Goal: Find specific page/section: Find specific page/section

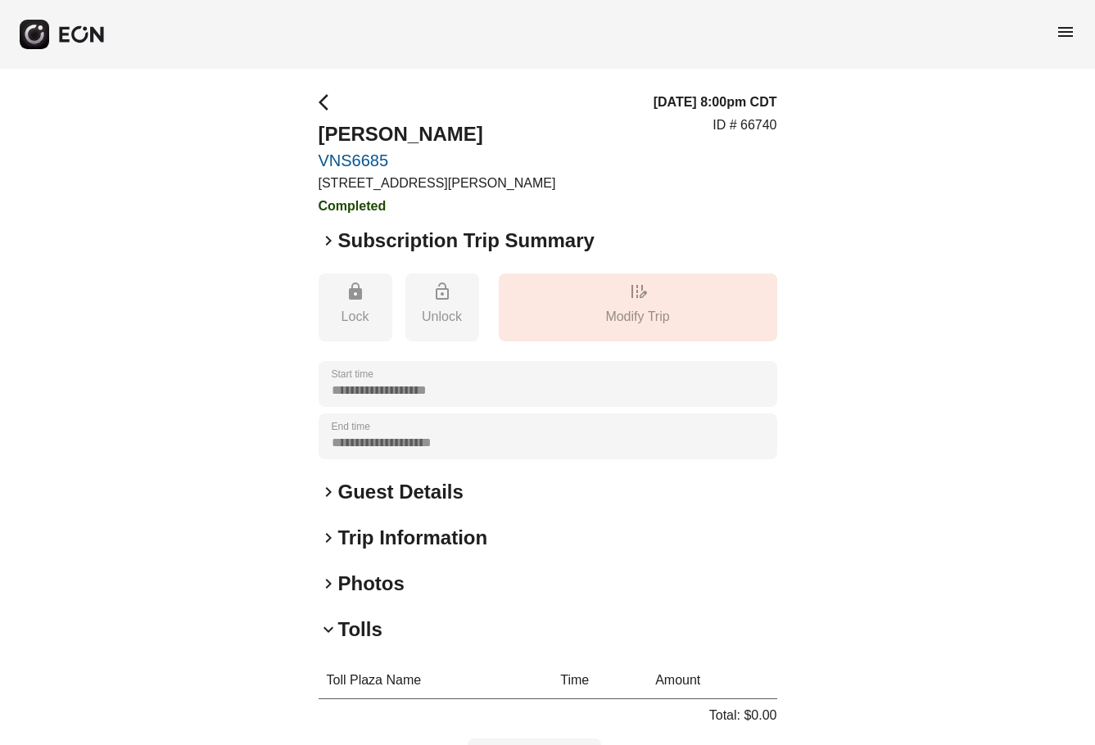
click at [359, 167] on link "VNS6685" at bounding box center [437, 161] width 237 height 20
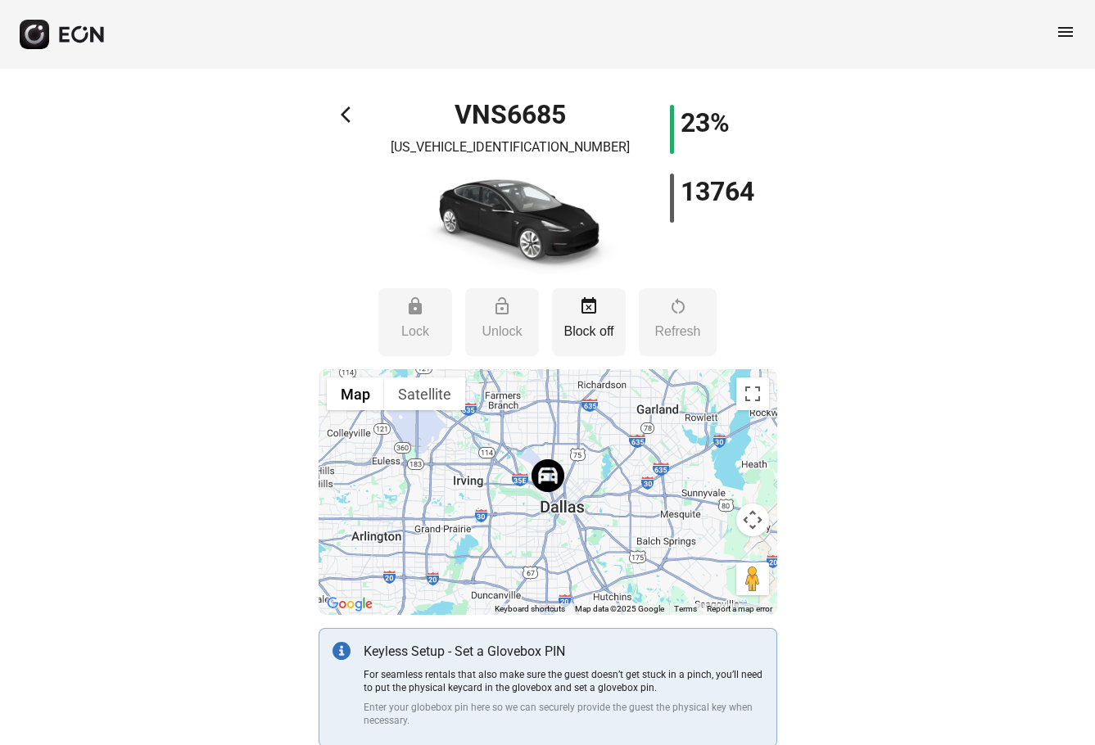
click at [350, 108] on span "arrow_back_ios" at bounding box center [351, 115] width 20 height 20
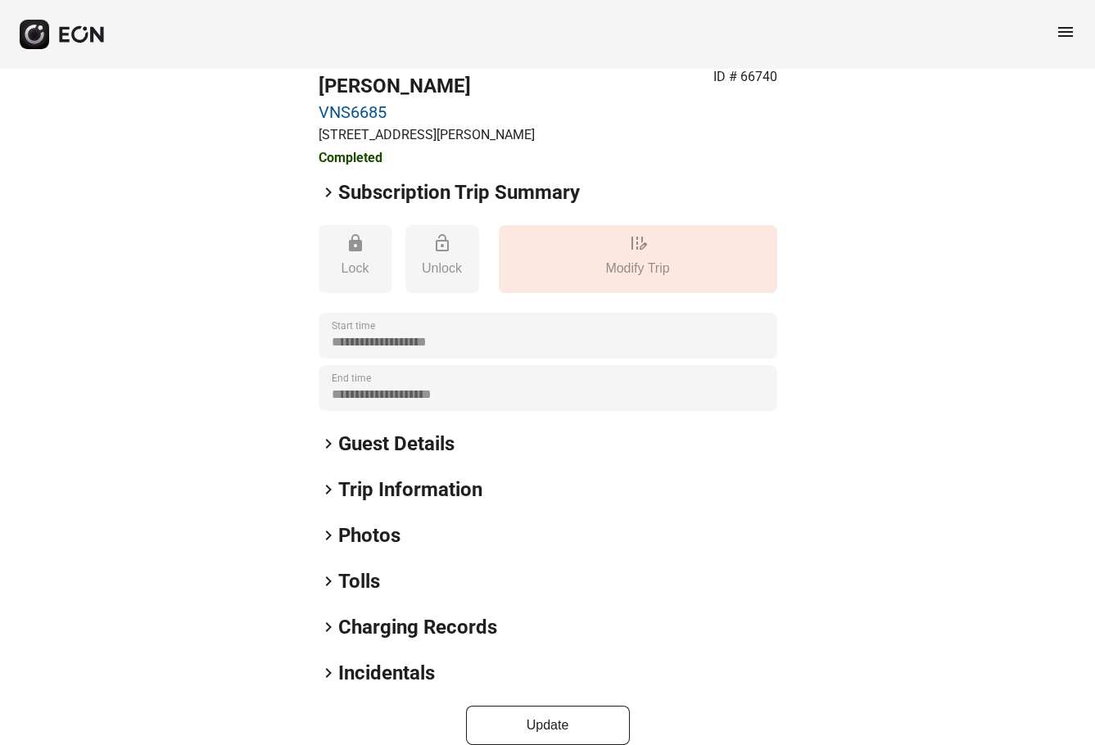
scroll to position [72, 0]
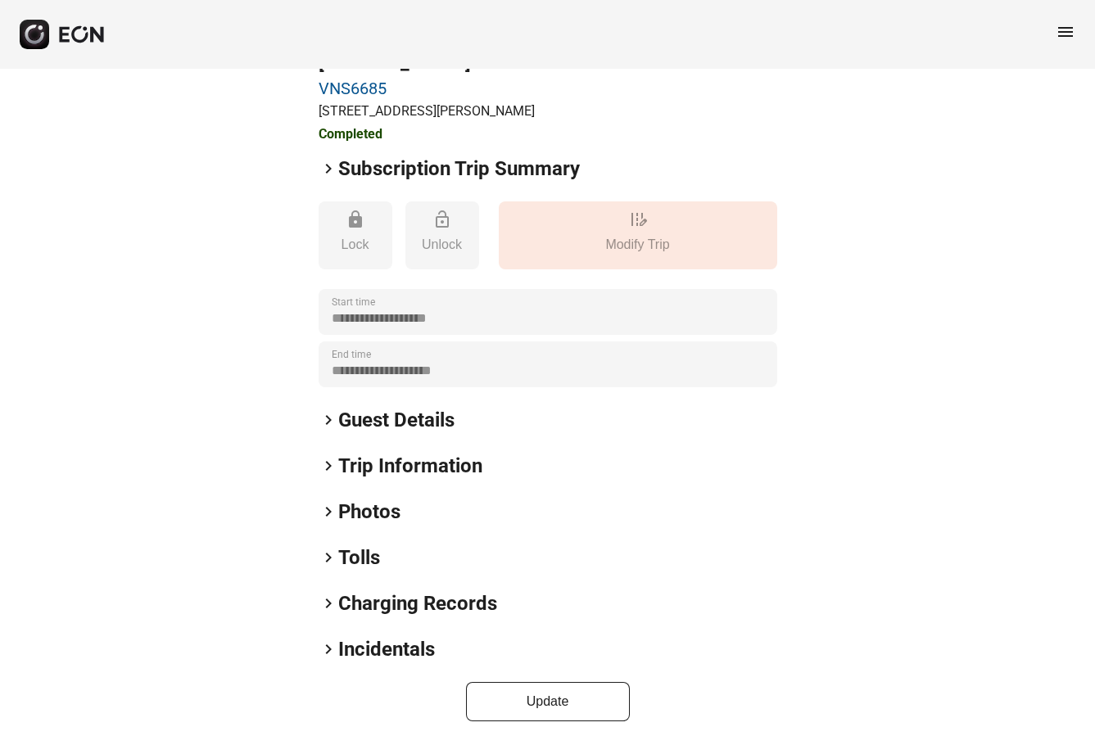
click at [349, 80] on link "VNS6685" at bounding box center [427, 89] width 216 height 20
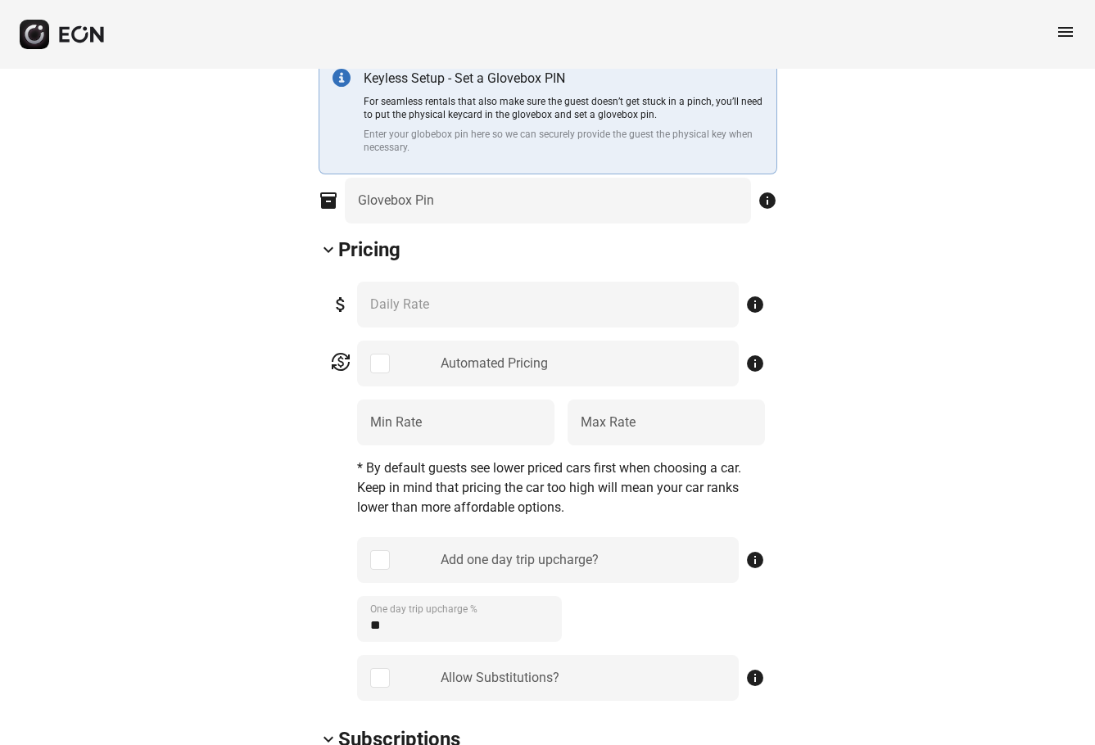
scroll to position [164, 0]
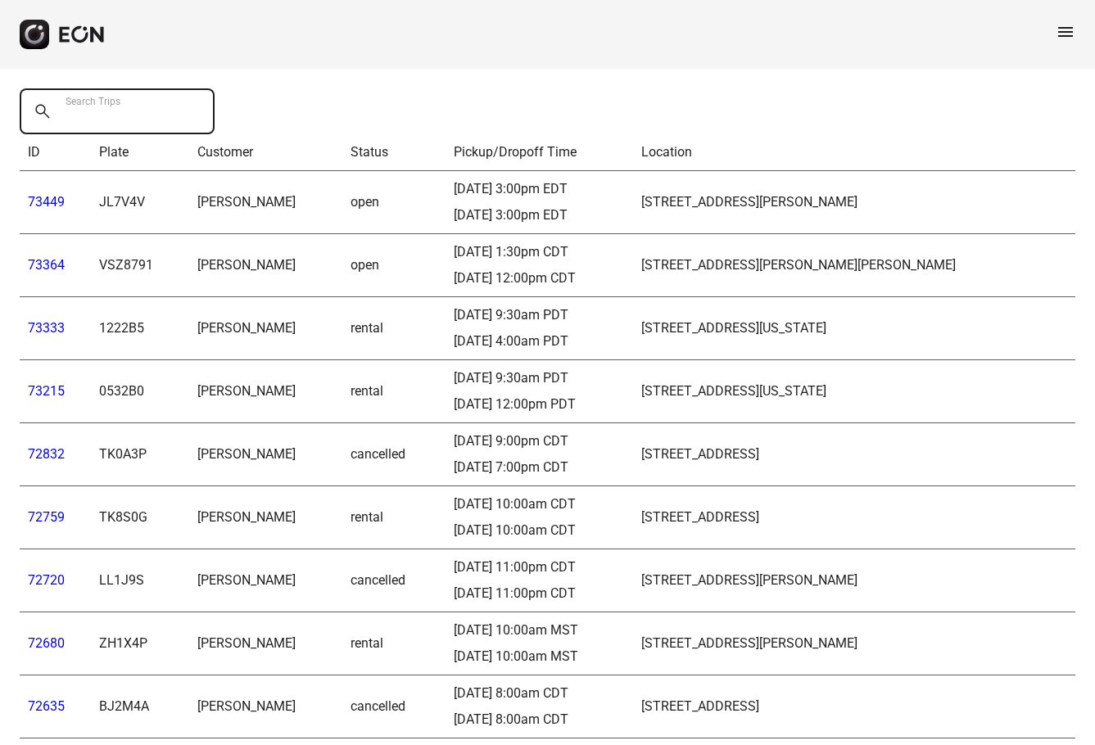
click at [167, 112] on Trips "Search Trips" at bounding box center [117, 111] width 195 height 46
type Trips "****"
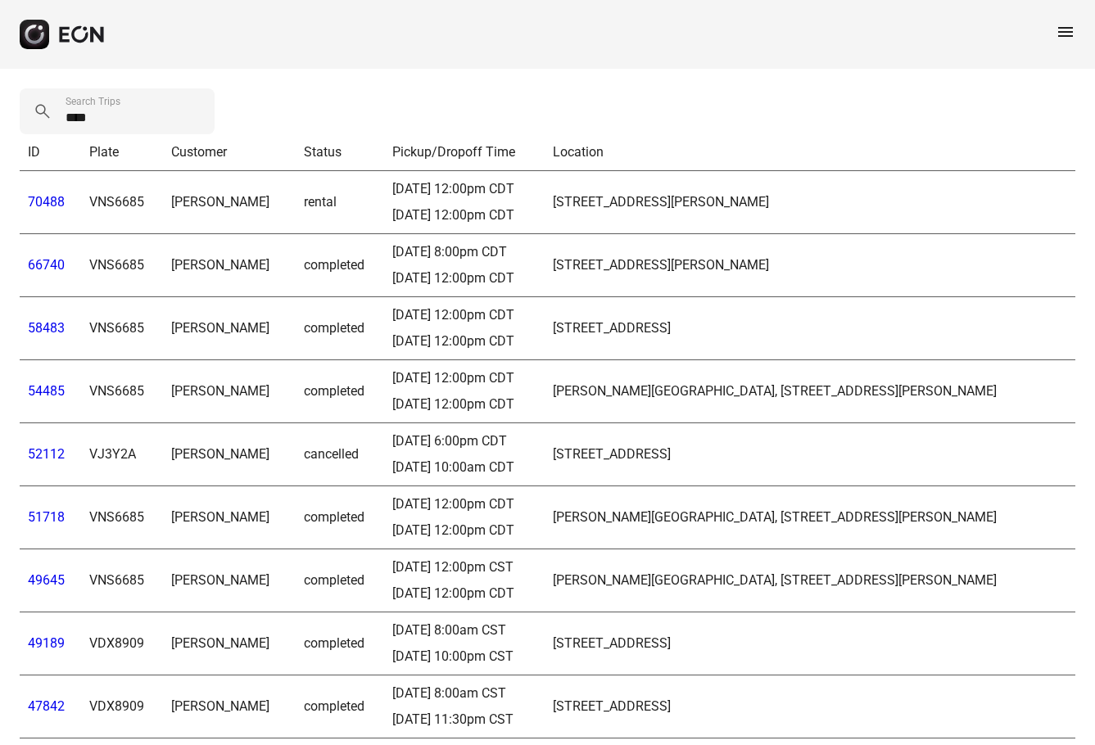
click at [44, 328] on link "58483" at bounding box center [46, 328] width 37 height 16
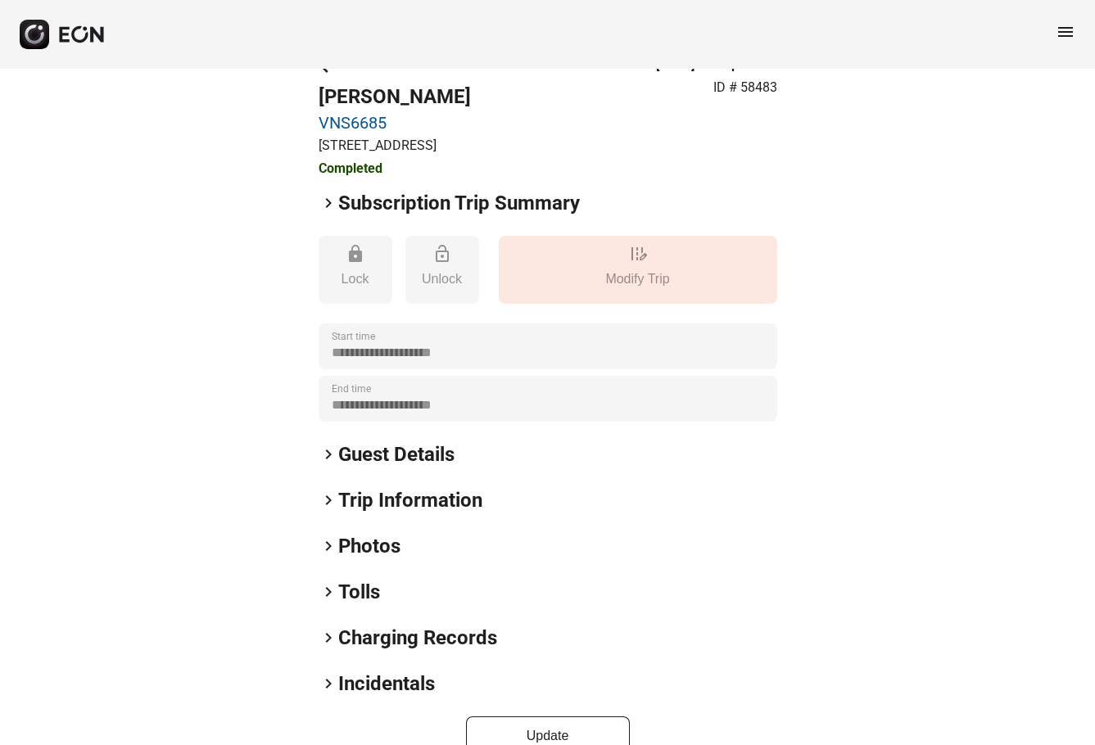
scroll to position [72, 0]
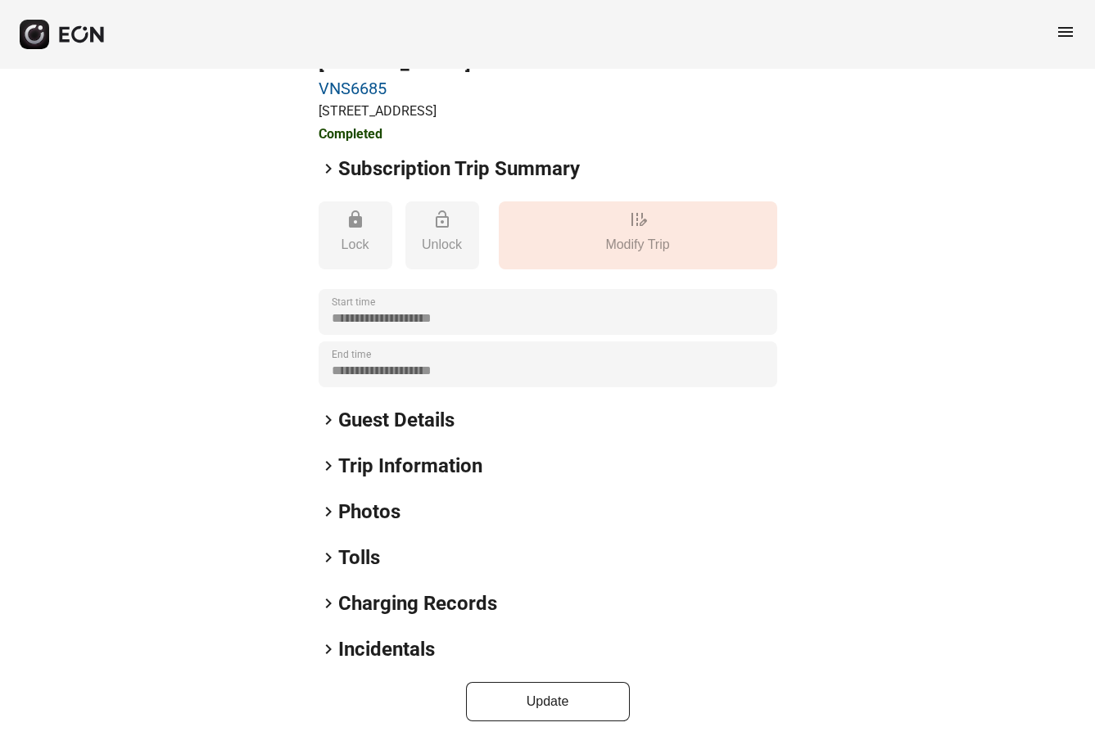
click at [327, 601] on span "keyboard_arrow_right" at bounding box center [329, 604] width 20 height 20
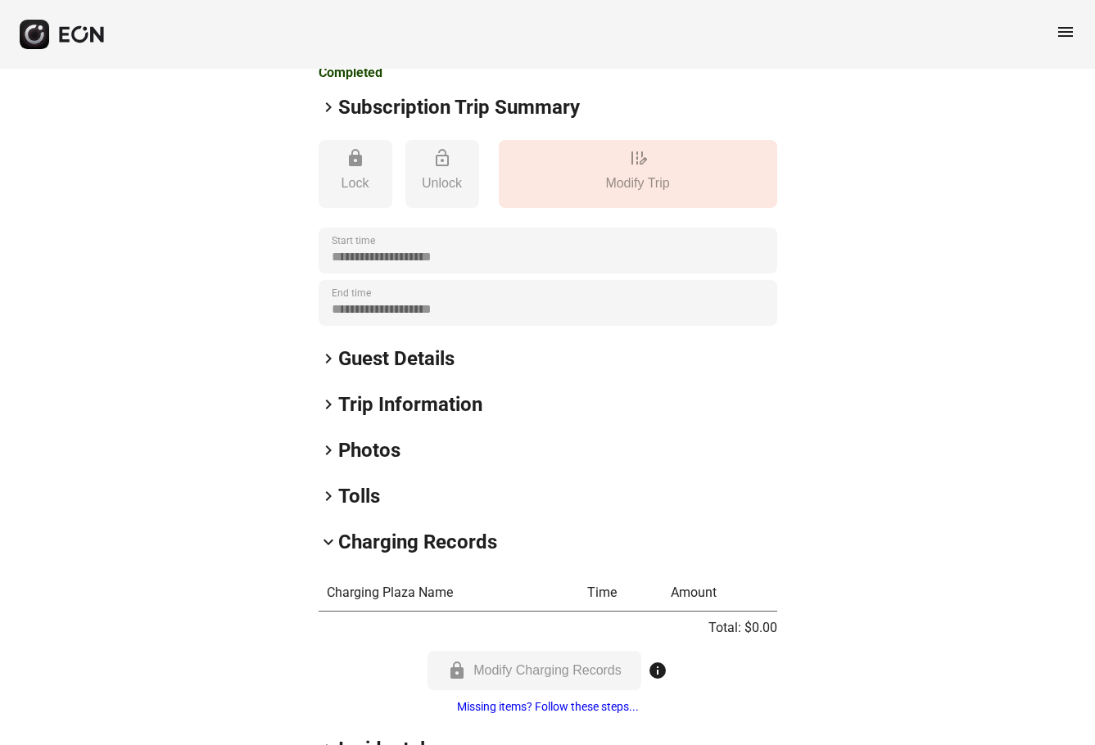
scroll to position [234, 0]
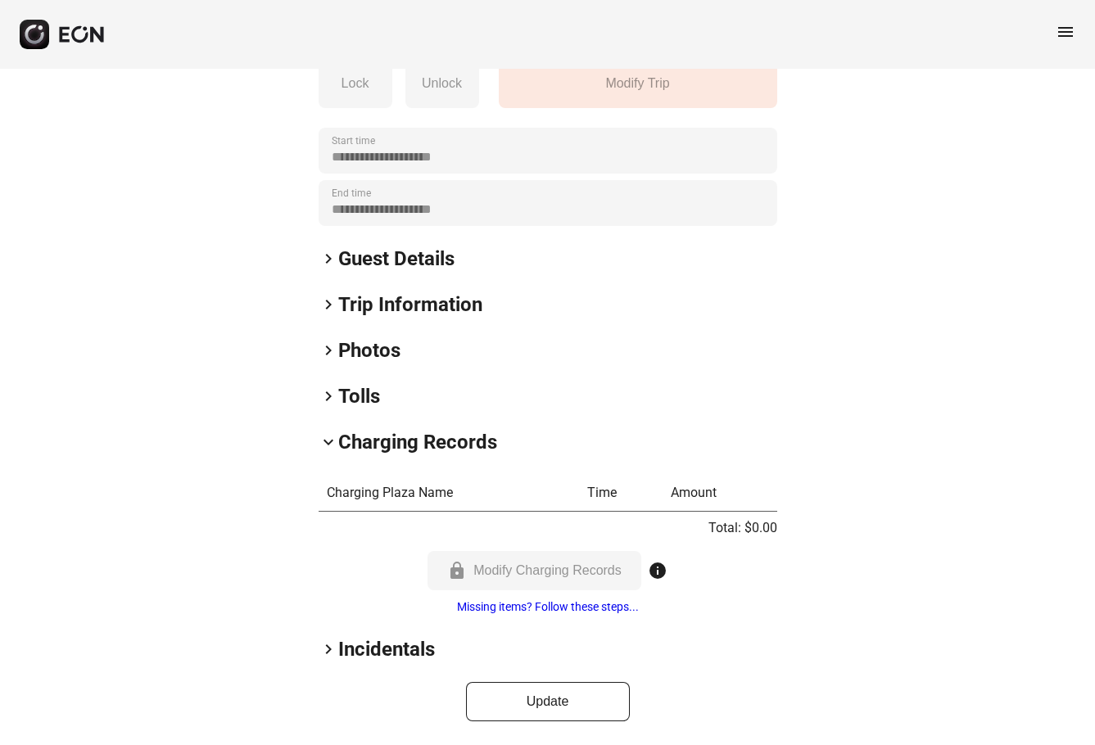
click at [332, 396] on span "keyboard_arrow_right" at bounding box center [329, 397] width 20 height 20
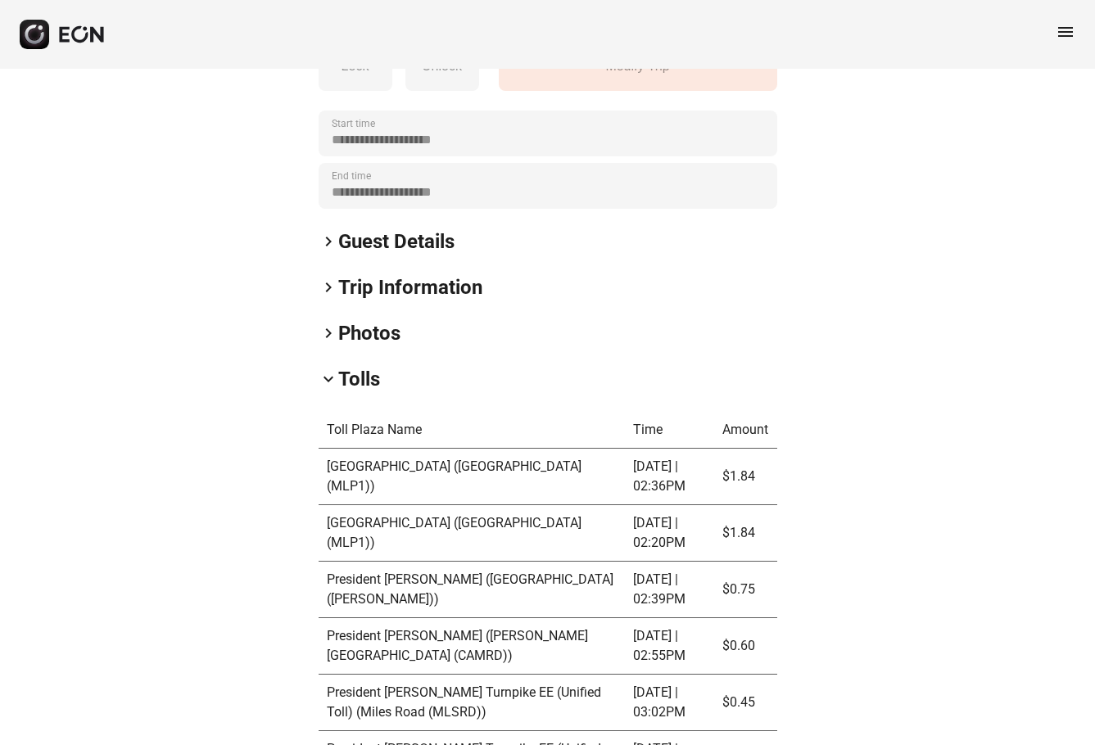
scroll to position [140, 0]
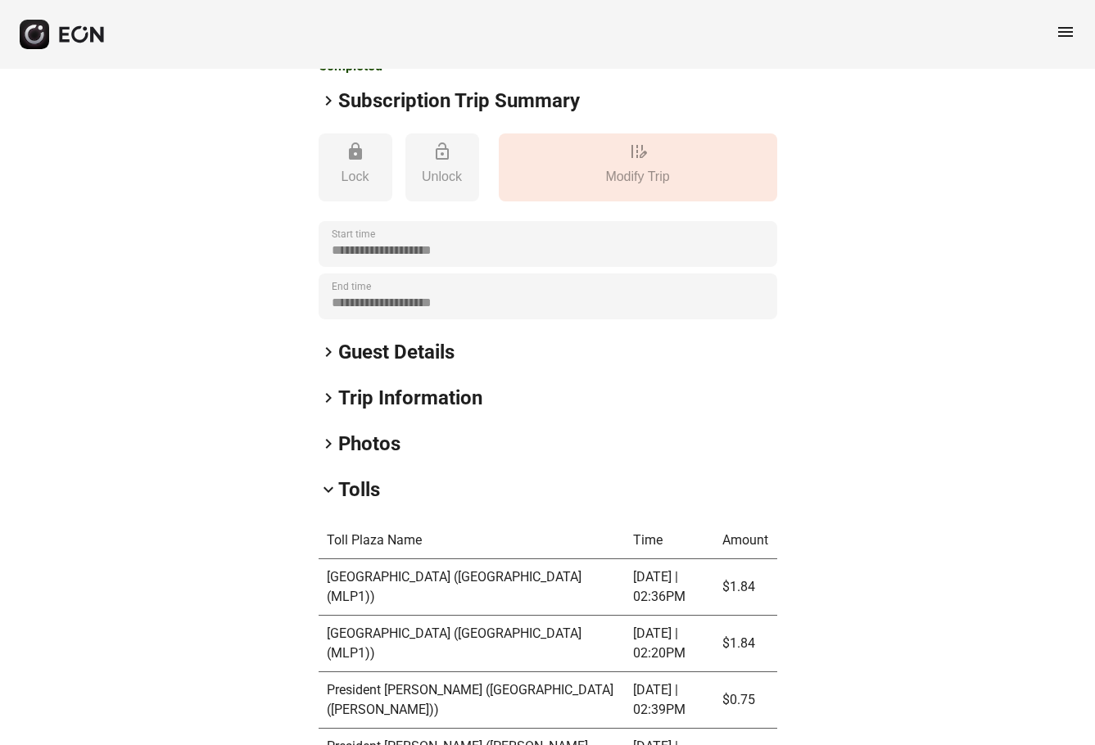
click at [328, 447] on span "keyboard_arrow_right" at bounding box center [329, 444] width 20 height 20
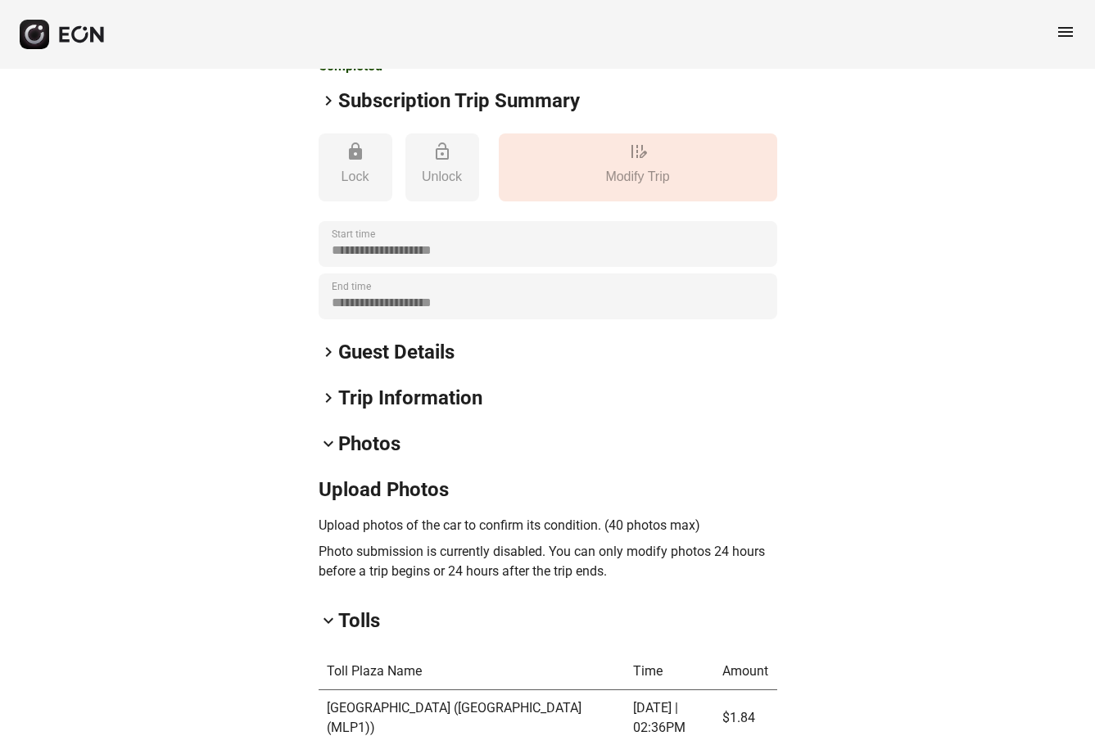
click at [328, 447] on span "keyboard_arrow_down" at bounding box center [329, 444] width 20 height 20
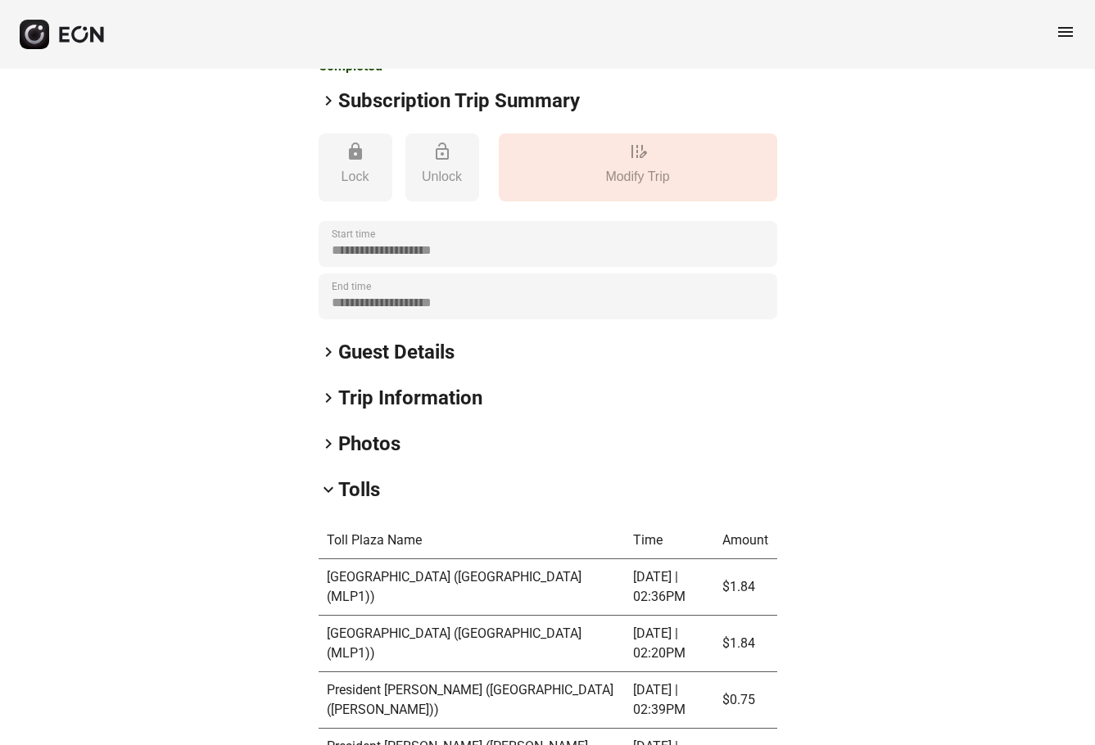
click at [327, 401] on span "keyboard_arrow_right" at bounding box center [329, 398] width 20 height 20
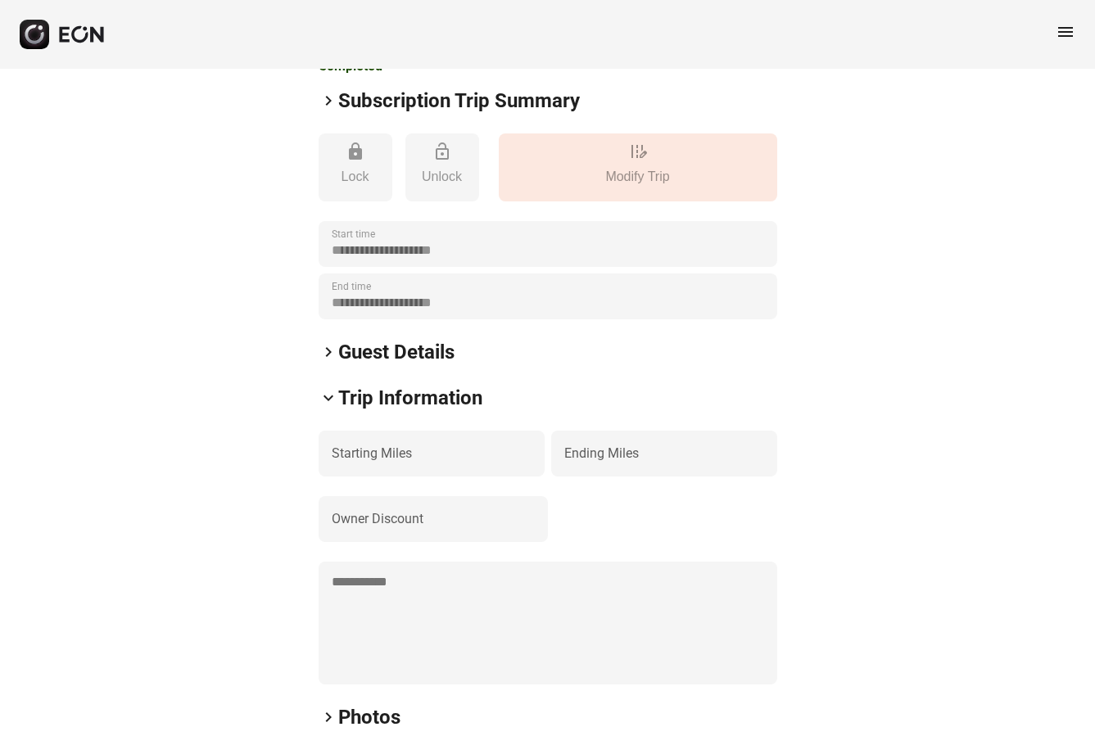
click at [327, 401] on span "keyboard_arrow_down" at bounding box center [329, 398] width 20 height 20
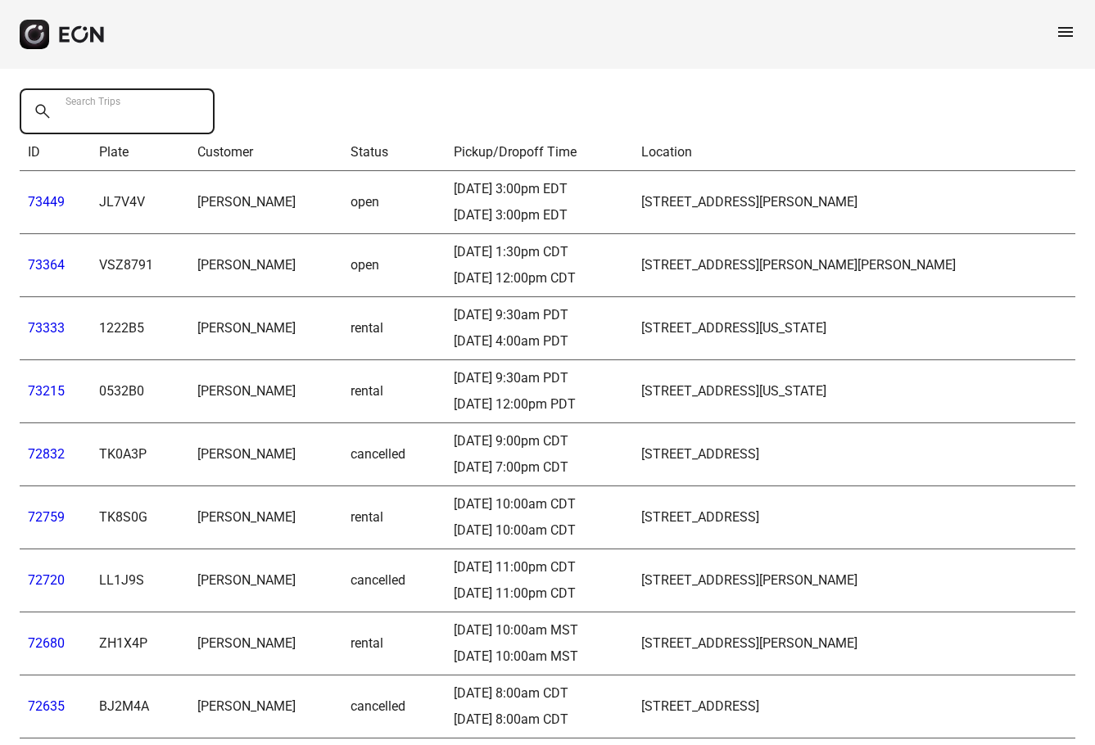
click at [139, 111] on Trips "Search Trips" at bounding box center [117, 111] width 195 height 46
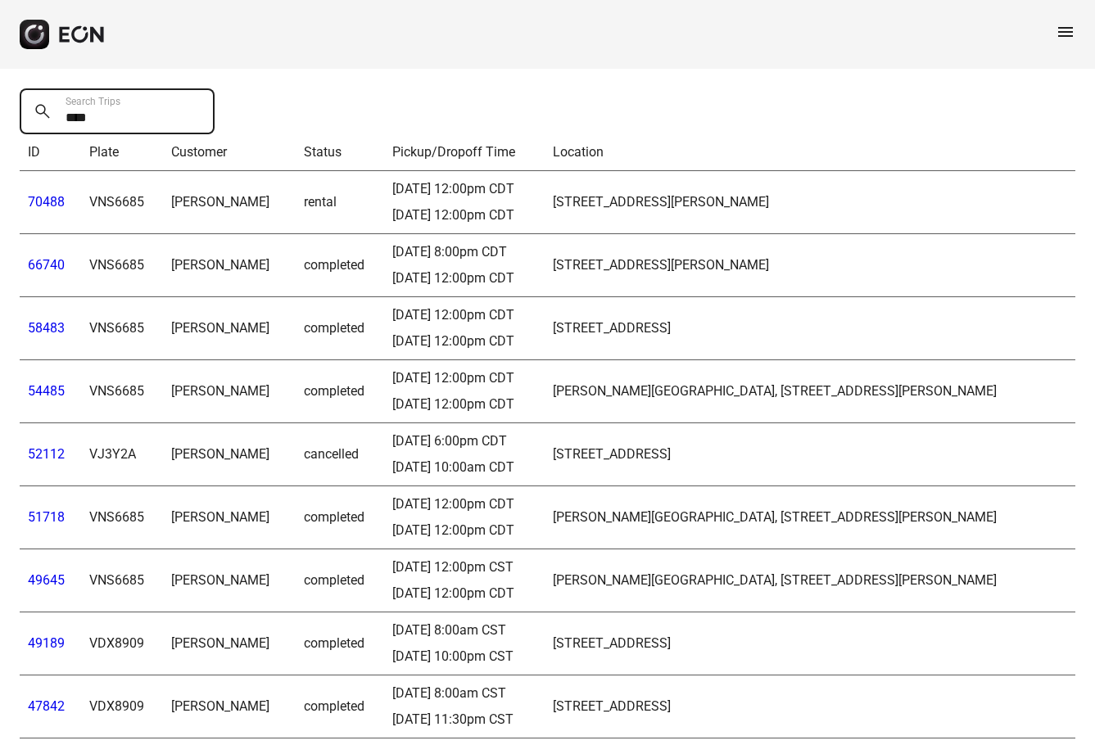
type Trips "****"
click at [57, 202] on link "70488" at bounding box center [46, 202] width 37 height 16
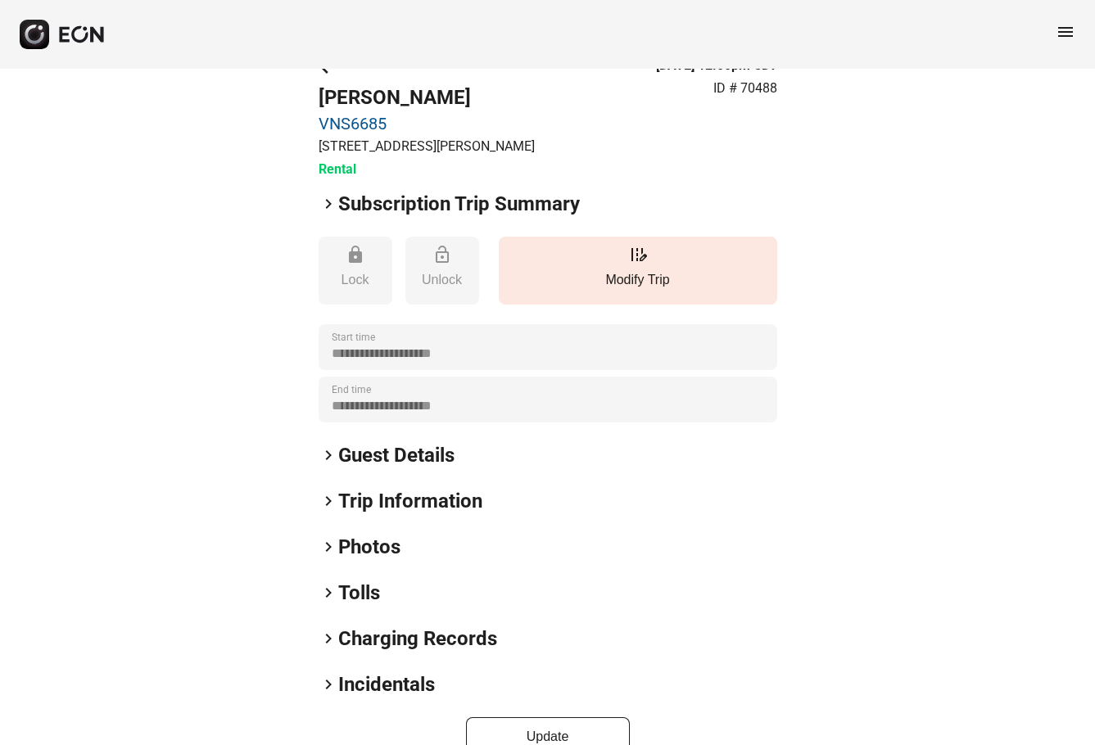
scroll to position [72, 0]
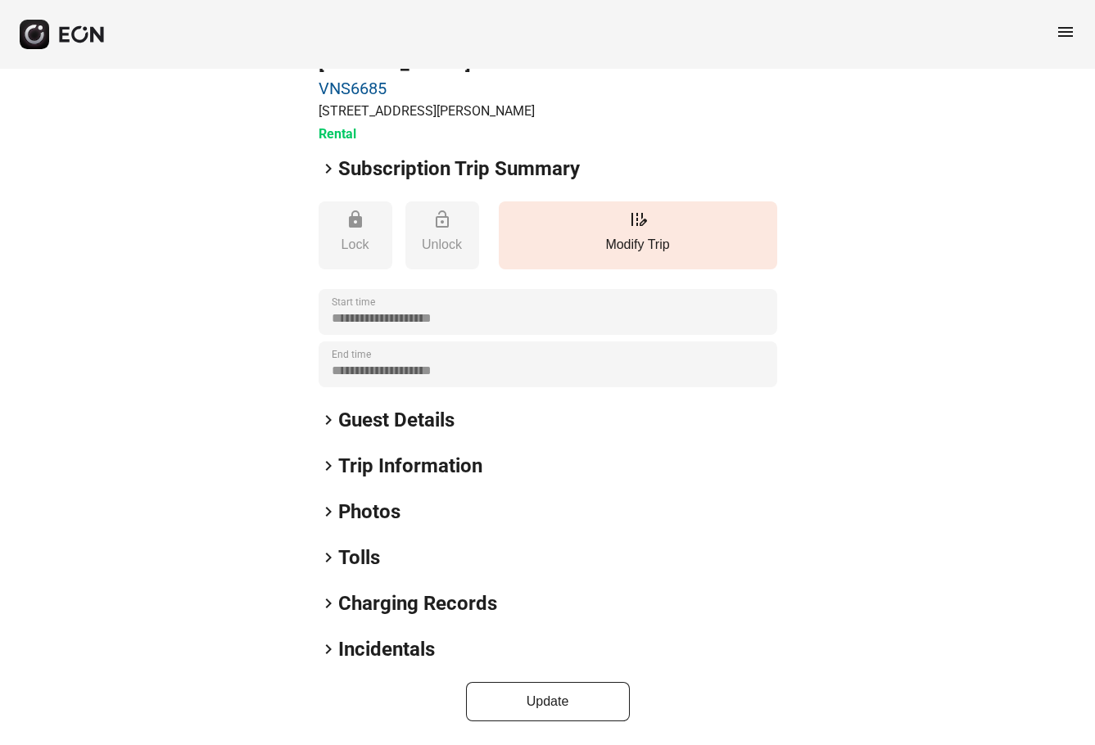
click at [332, 421] on span "keyboard_arrow_right" at bounding box center [329, 420] width 20 height 20
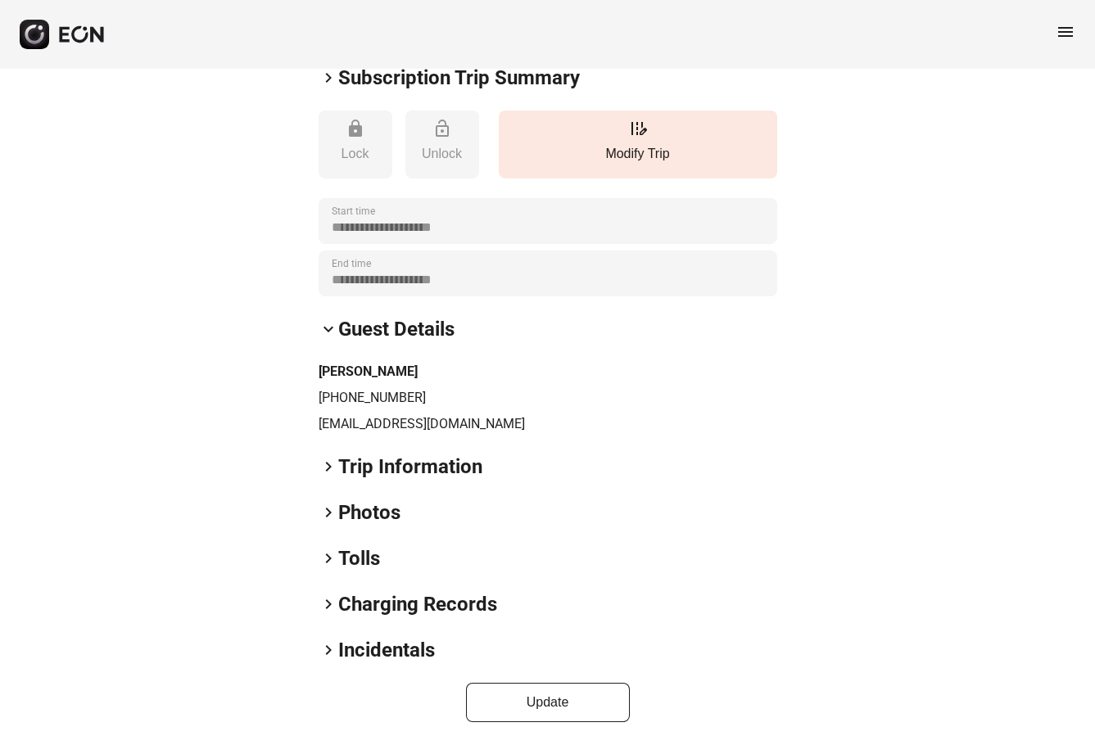
scroll to position [164, 0]
click at [335, 464] on span "keyboard_arrow_right" at bounding box center [329, 466] width 20 height 20
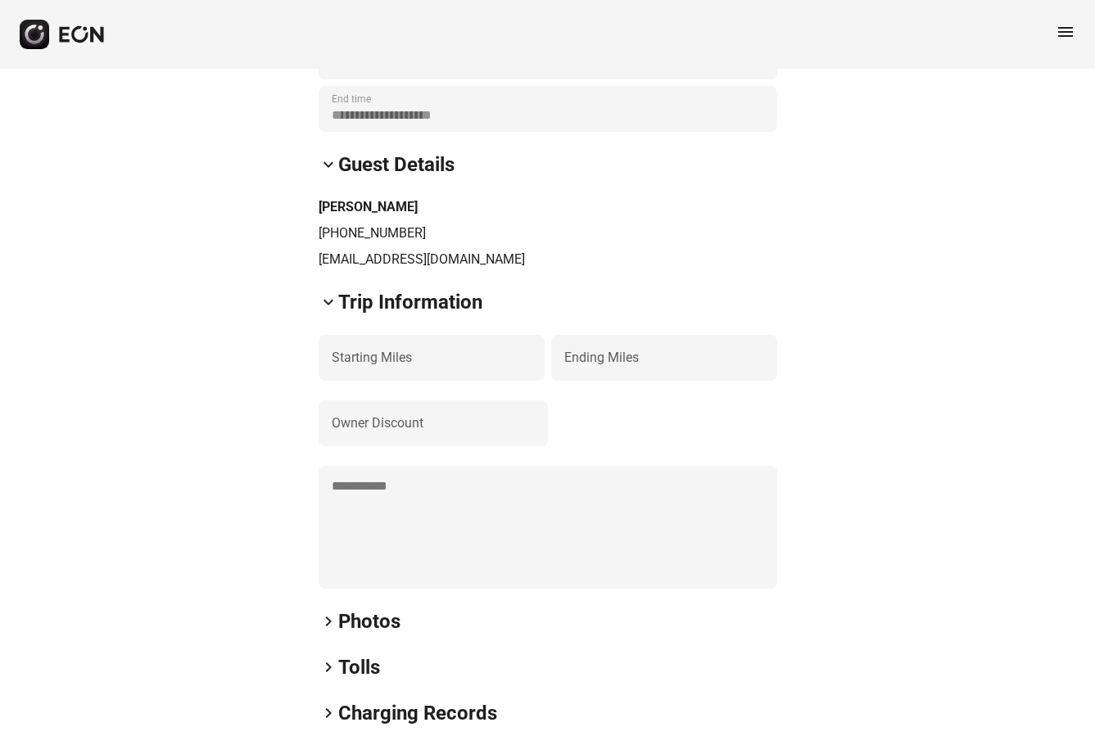
scroll to position [28, 0]
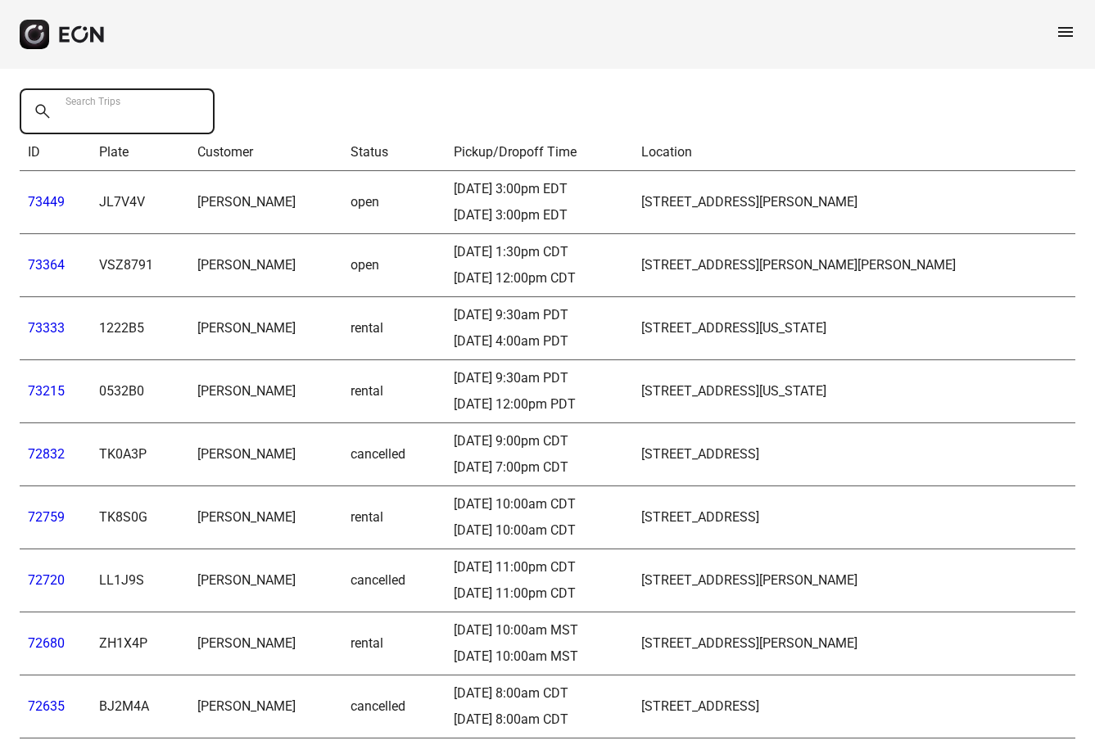
click at [144, 109] on Trips "Search Trips" at bounding box center [117, 111] width 195 height 46
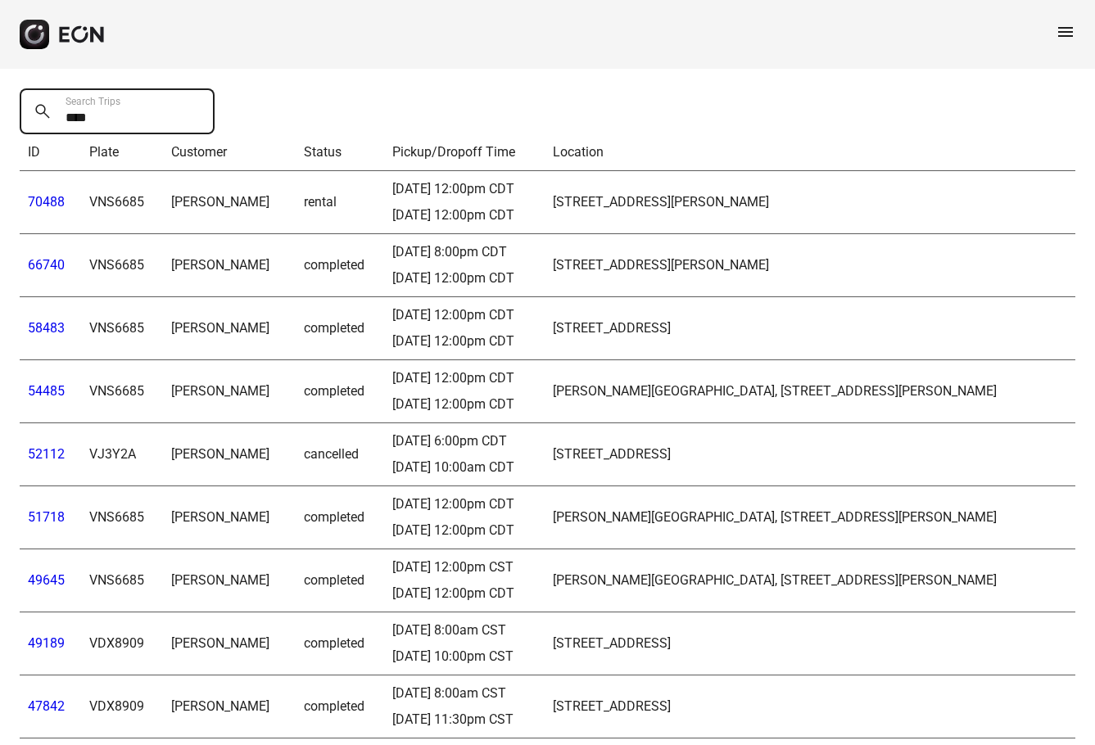
type Trips "****"
click at [45, 264] on link "66740" at bounding box center [46, 265] width 37 height 16
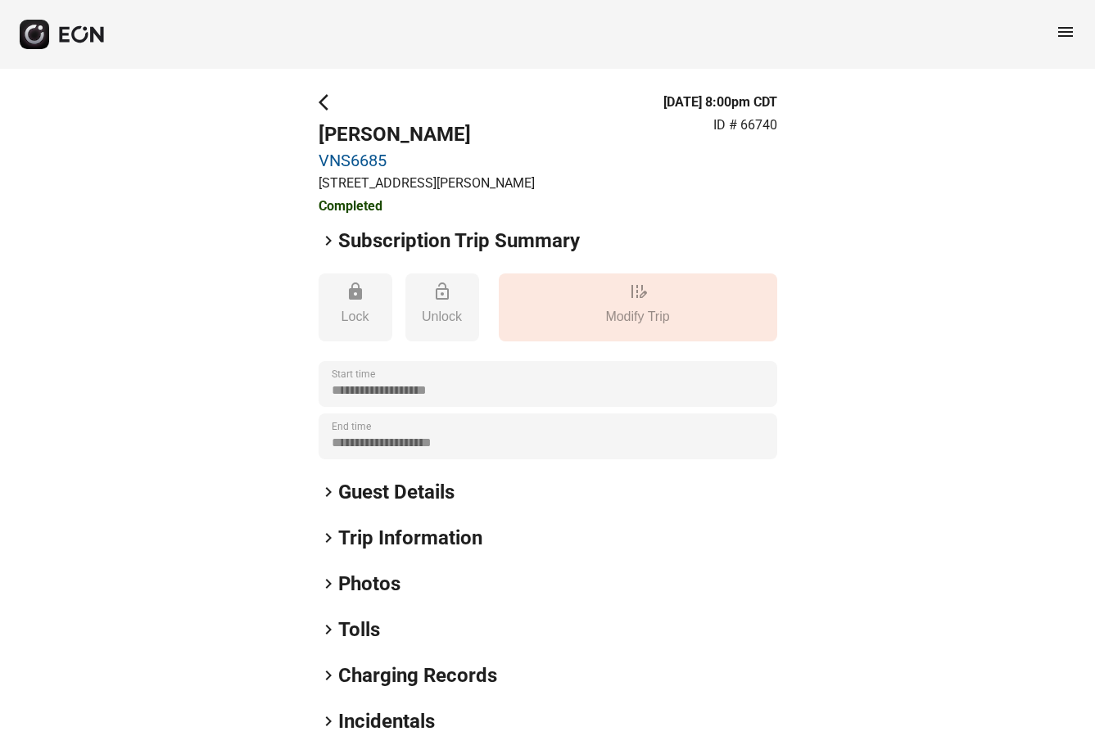
click at [373, 635] on h2 "Tolls" at bounding box center [359, 630] width 42 height 26
